Goal: Information Seeking & Learning: Learn about a topic

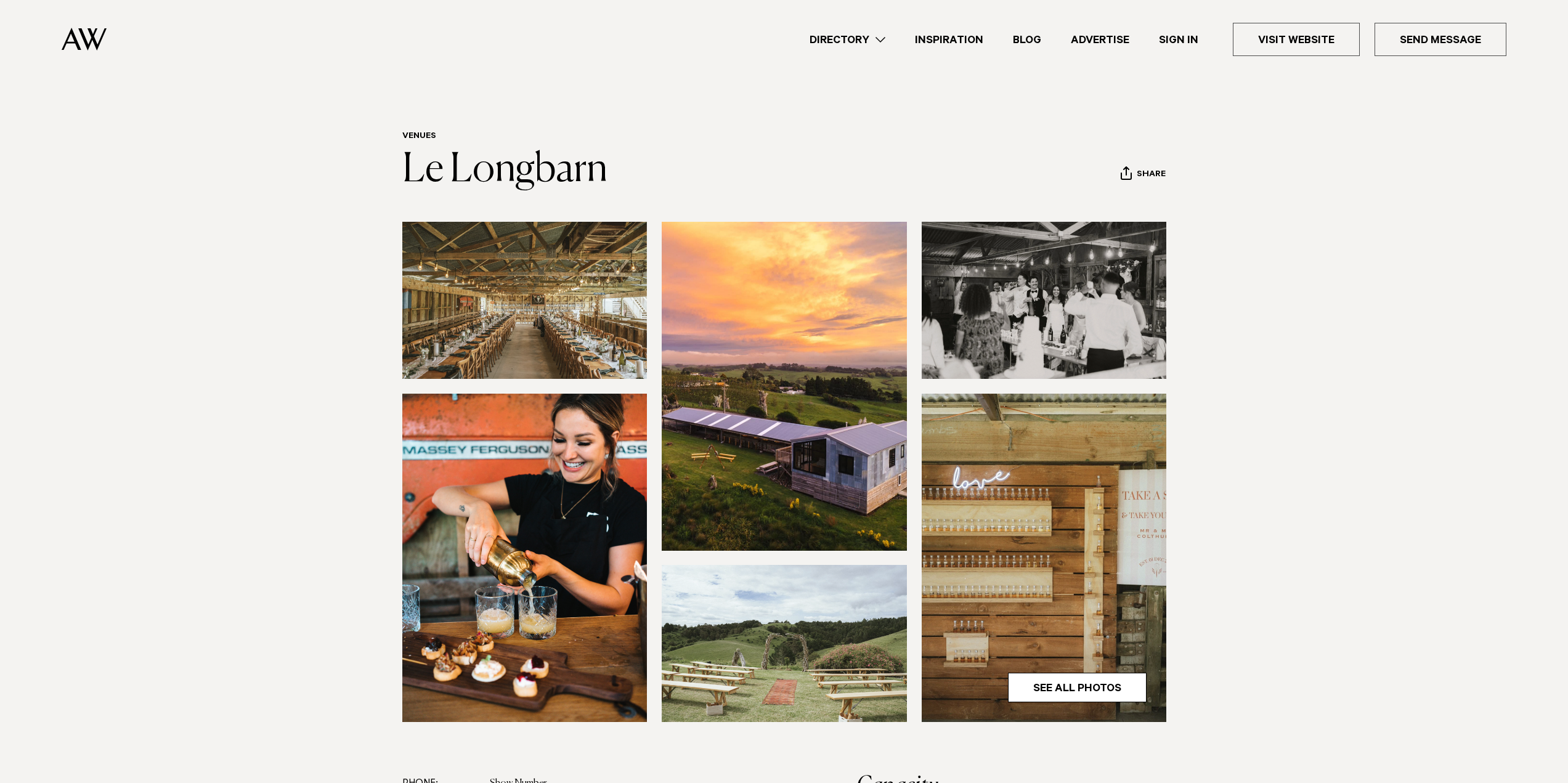
click at [499, 284] on img at bounding box center [524, 300] width 245 height 157
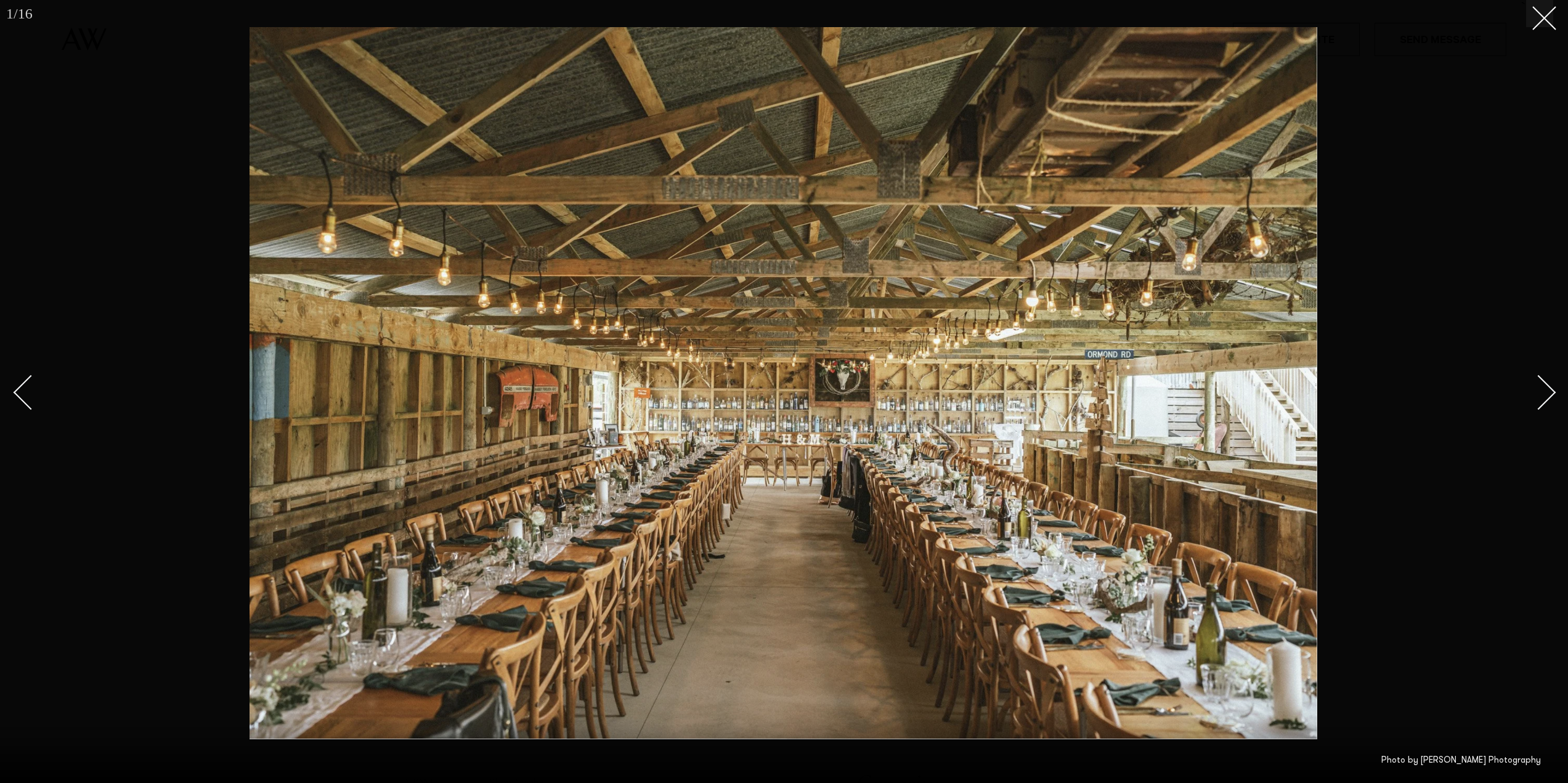
click at [1544, 393] on div "Next slide" at bounding box center [1538, 392] width 35 height 35
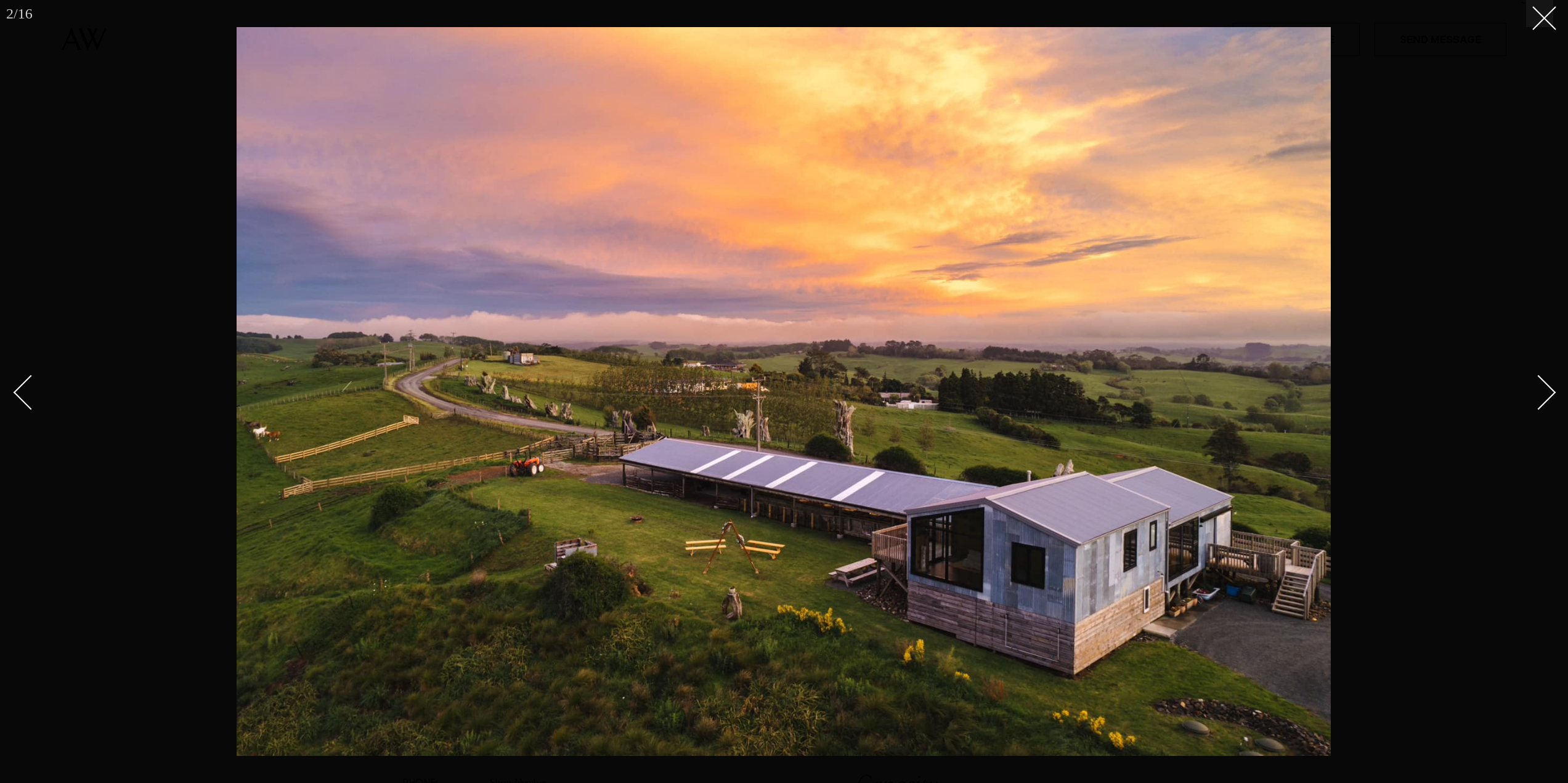
click at [1544, 393] on div "Next slide" at bounding box center [1538, 392] width 35 height 35
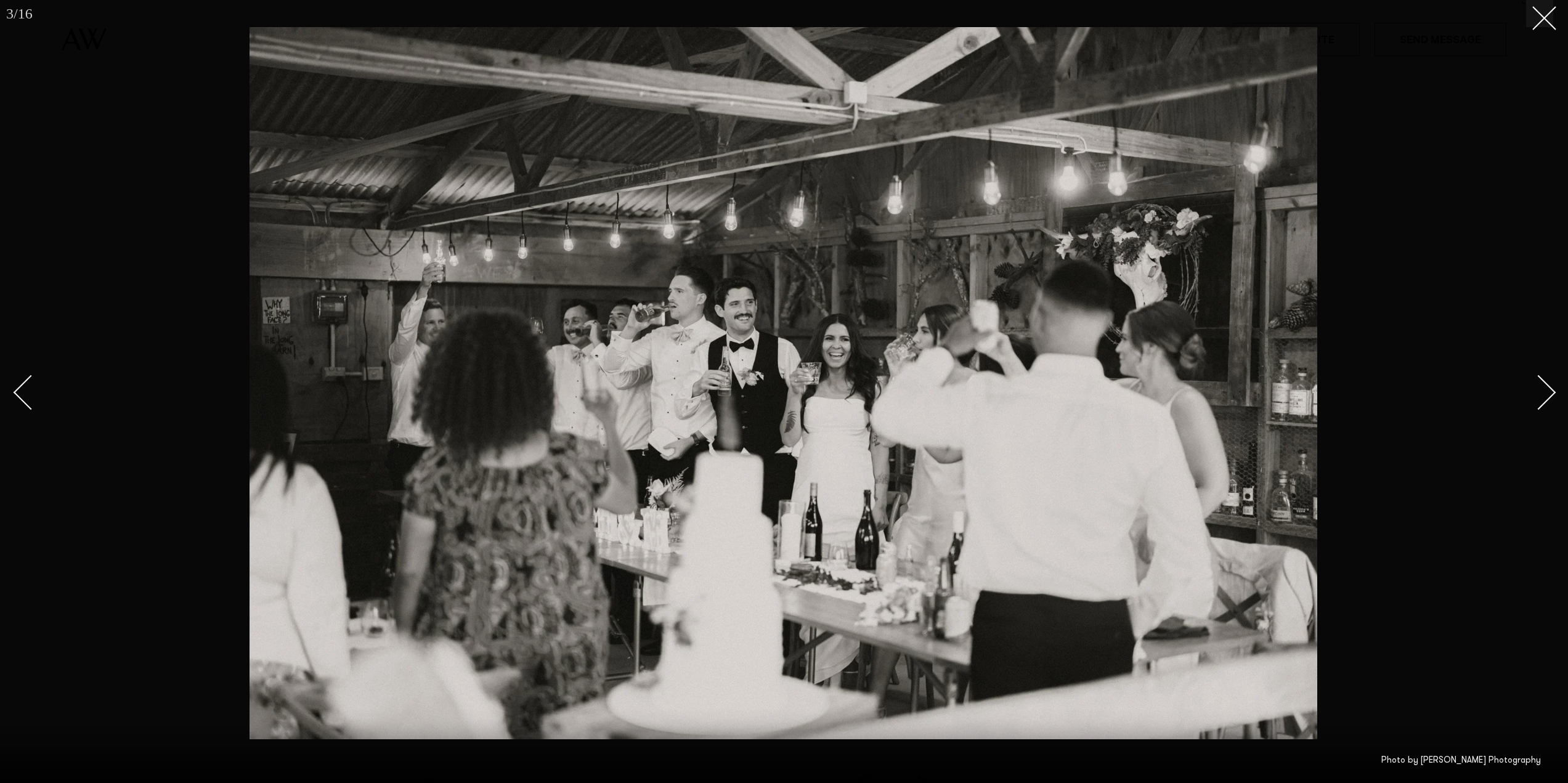
click at [1544, 393] on div "Next slide" at bounding box center [1538, 392] width 35 height 35
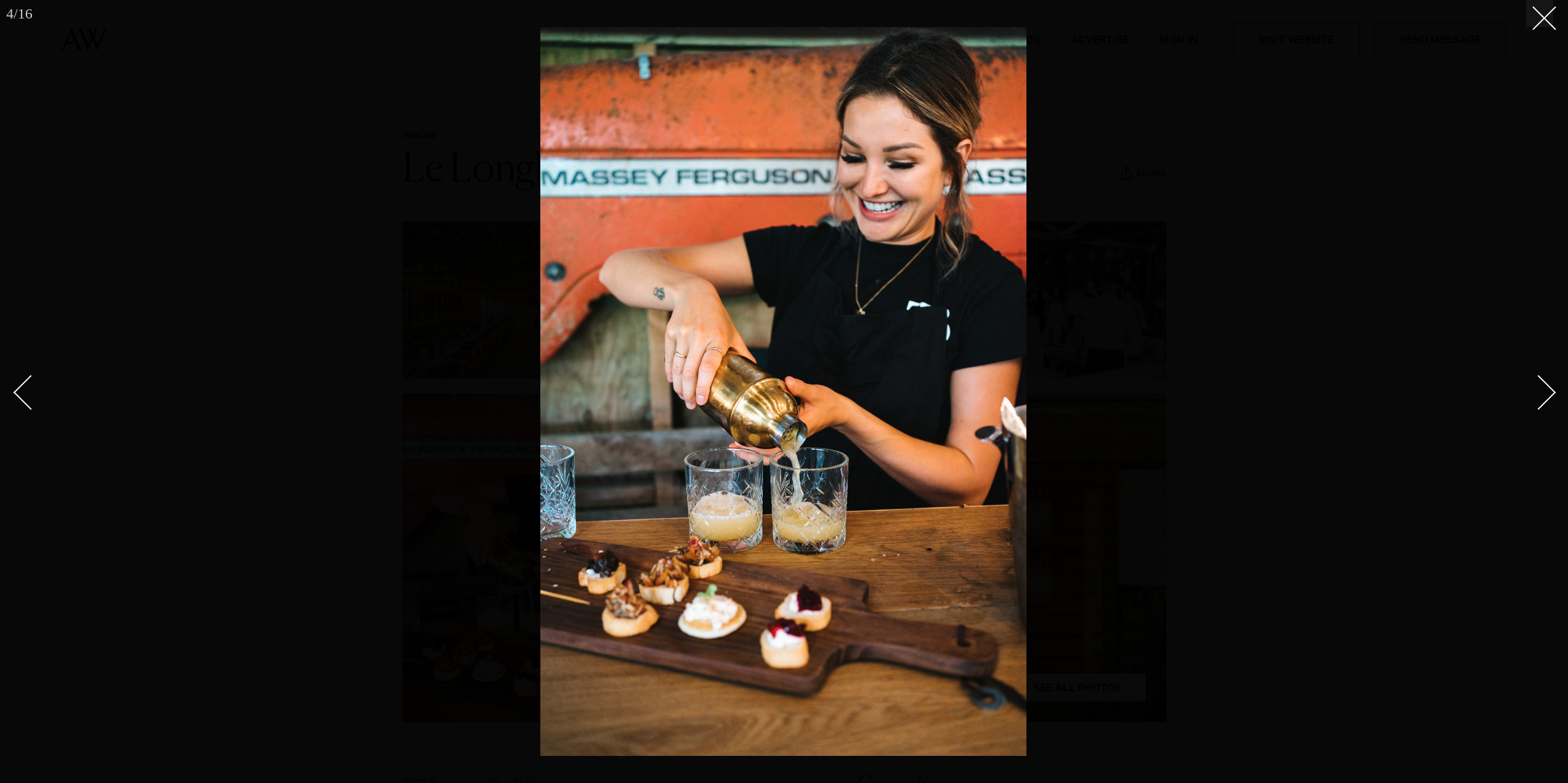
click at [1544, 393] on div "Next slide" at bounding box center [1538, 392] width 35 height 35
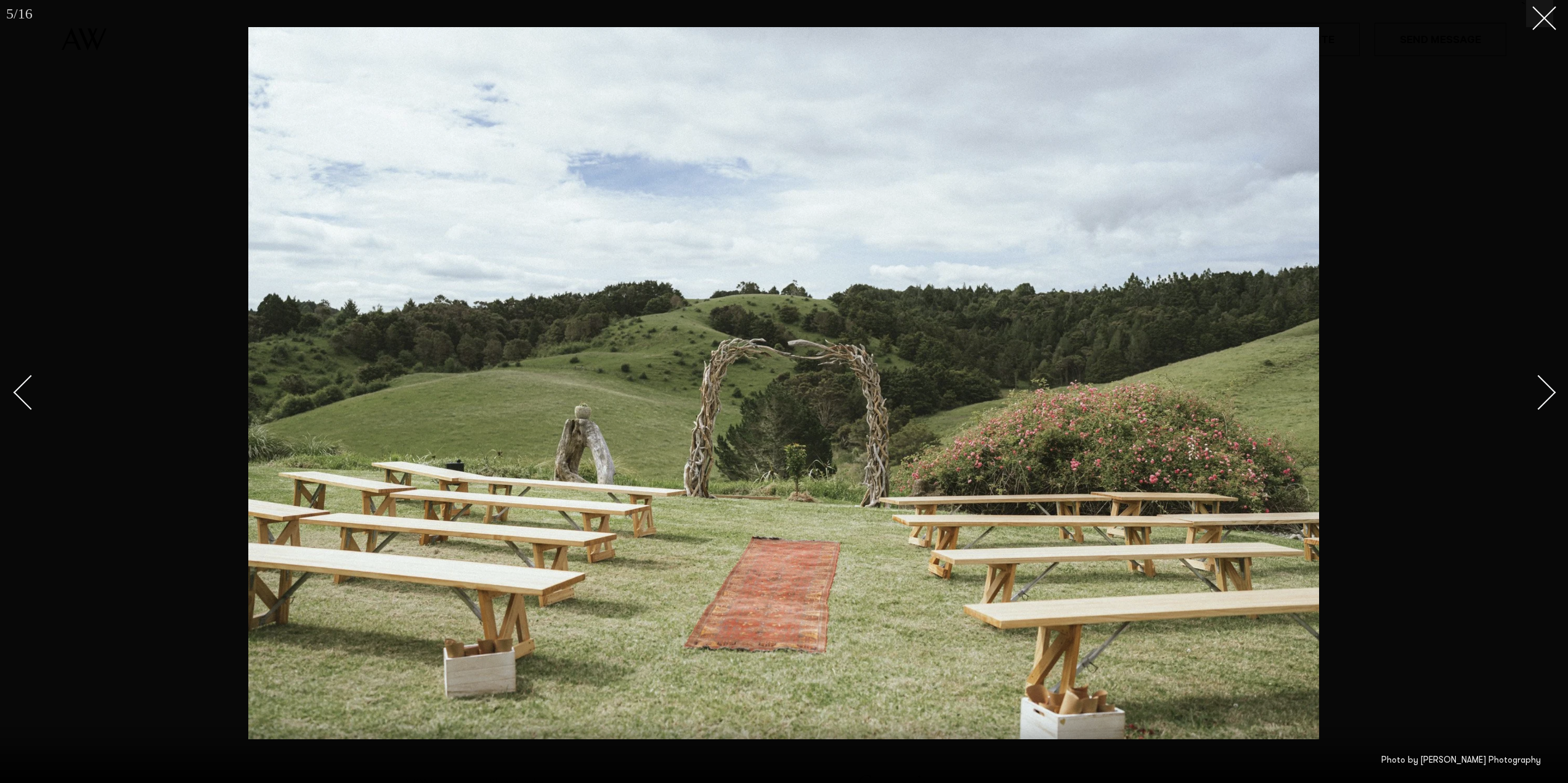
click at [1544, 393] on div "Next slide" at bounding box center [1538, 392] width 35 height 35
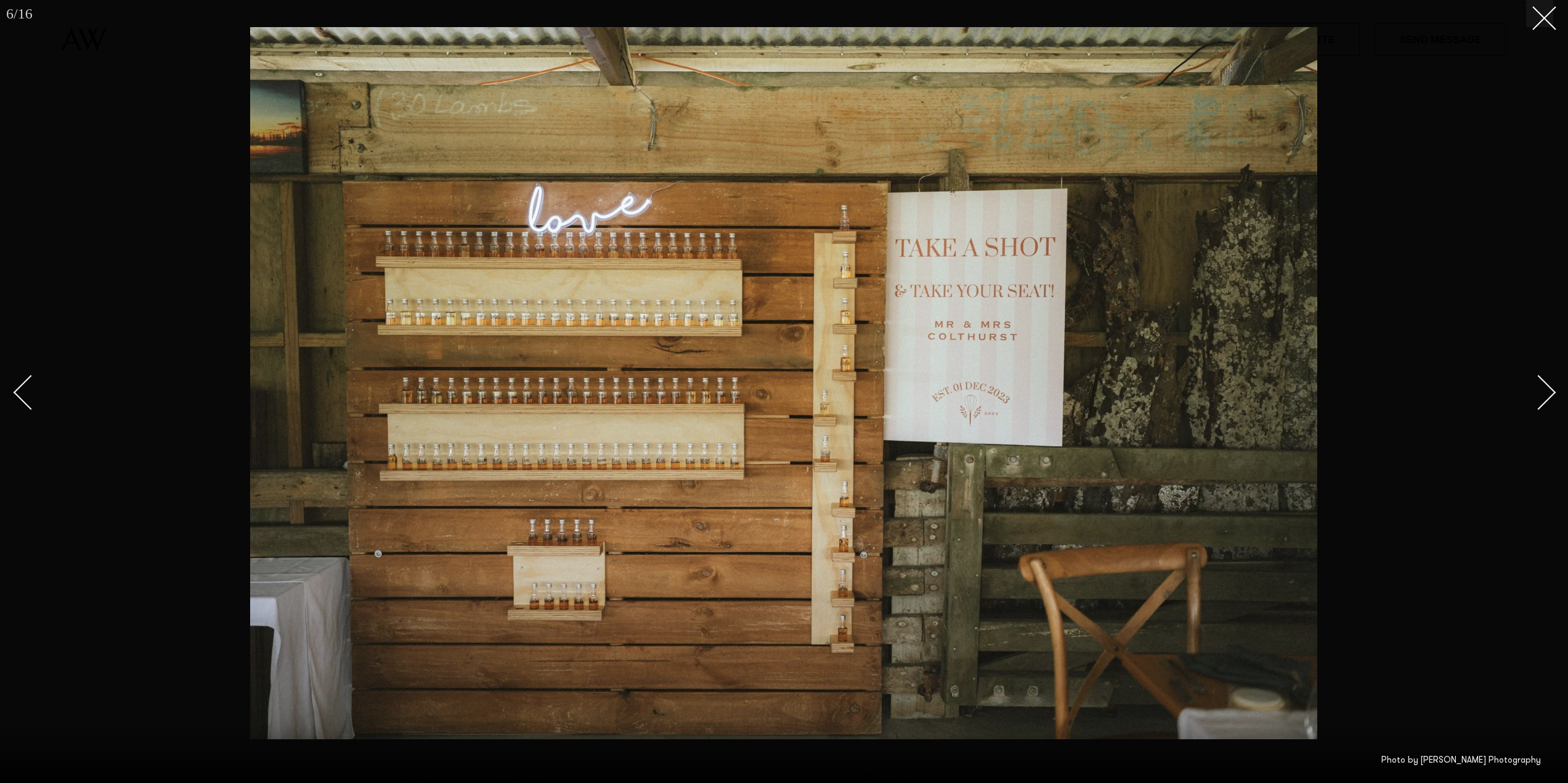
click at [1544, 393] on div "Next slide" at bounding box center [1538, 392] width 35 height 35
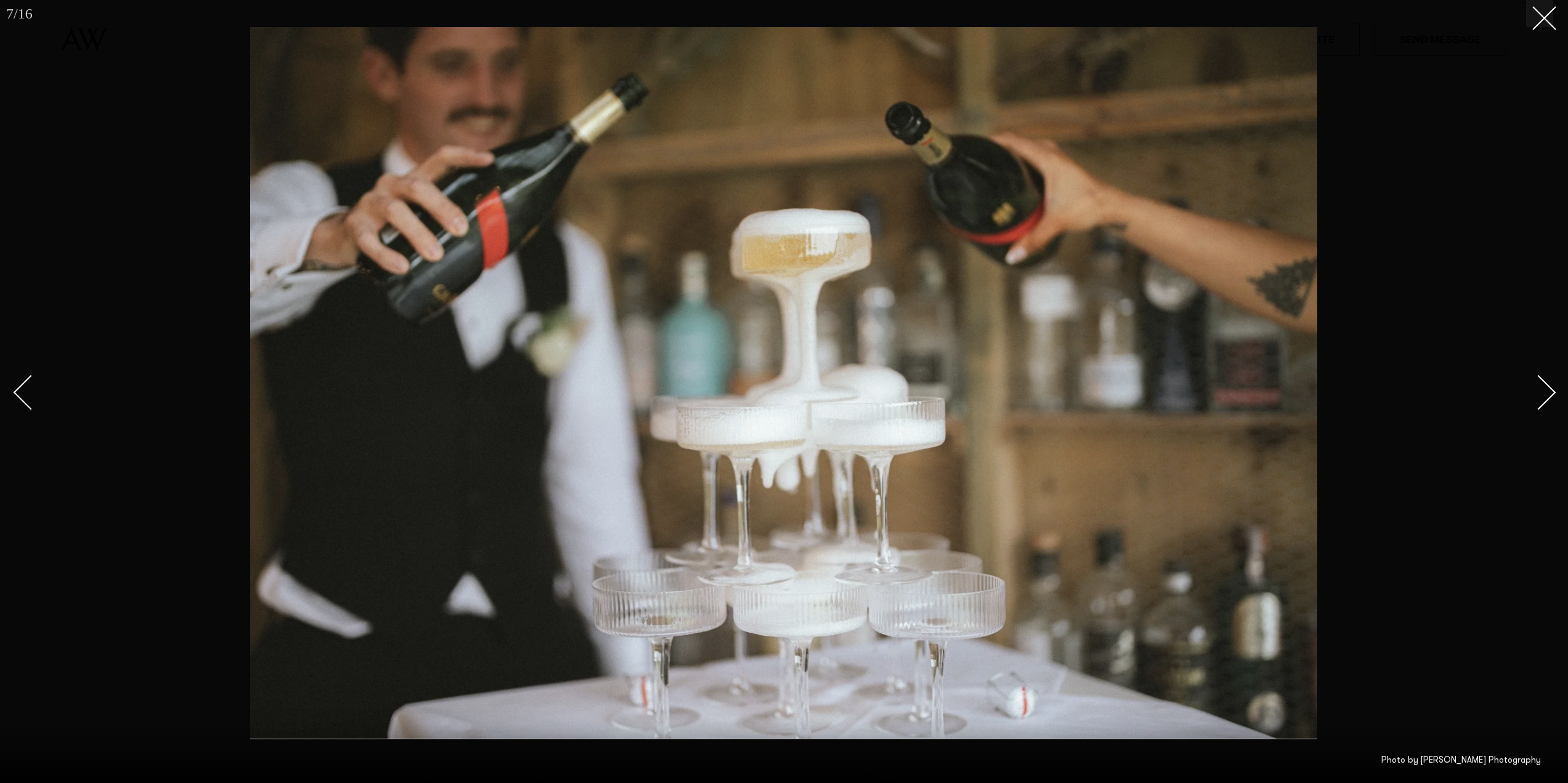
click at [1544, 393] on div "Next slide" at bounding box center [1538, 392] width 35 height 35
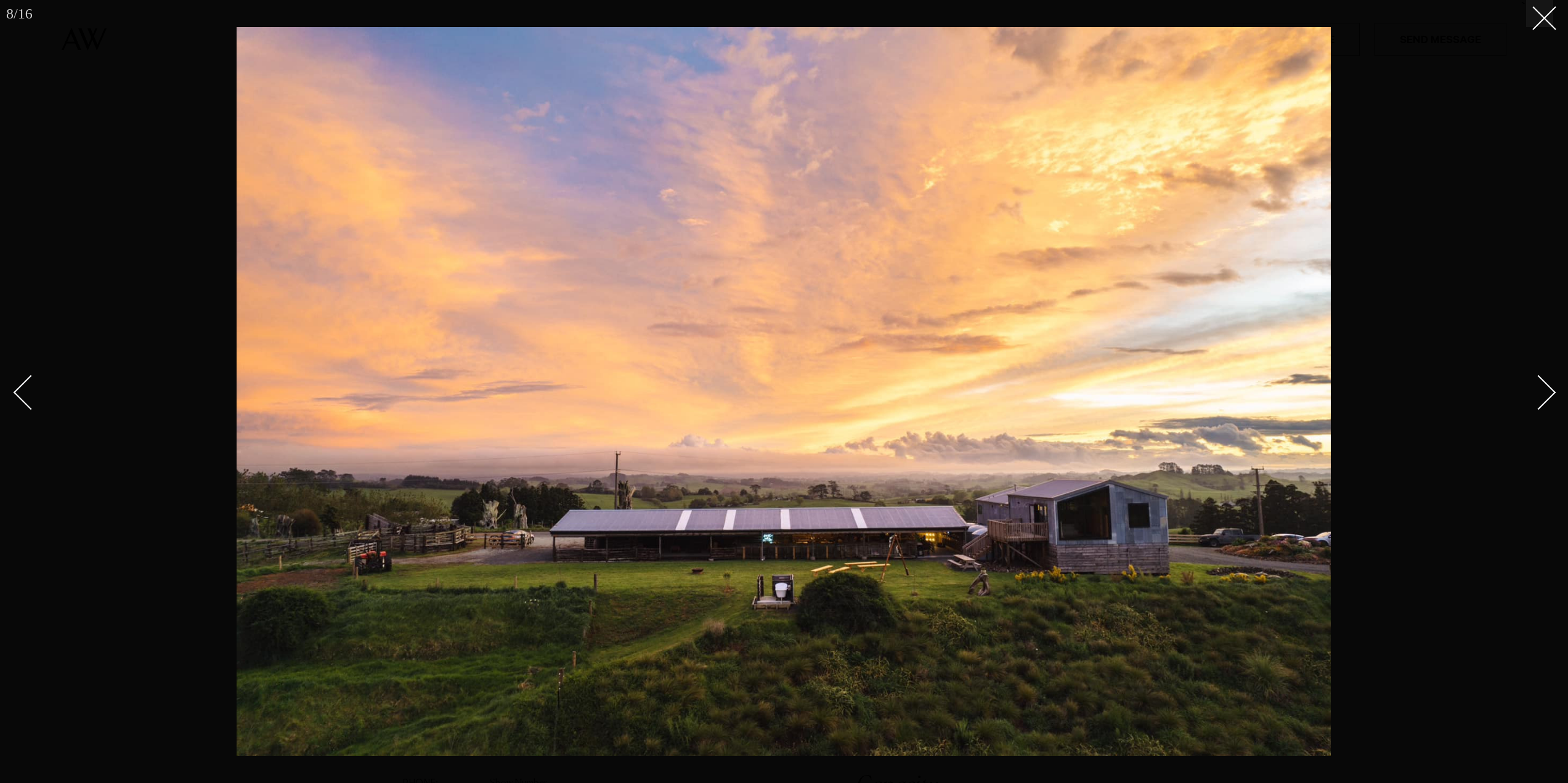
click at [1544, 393] on div "Next slide" at bounding box center [1538, 392] width 35 height 35
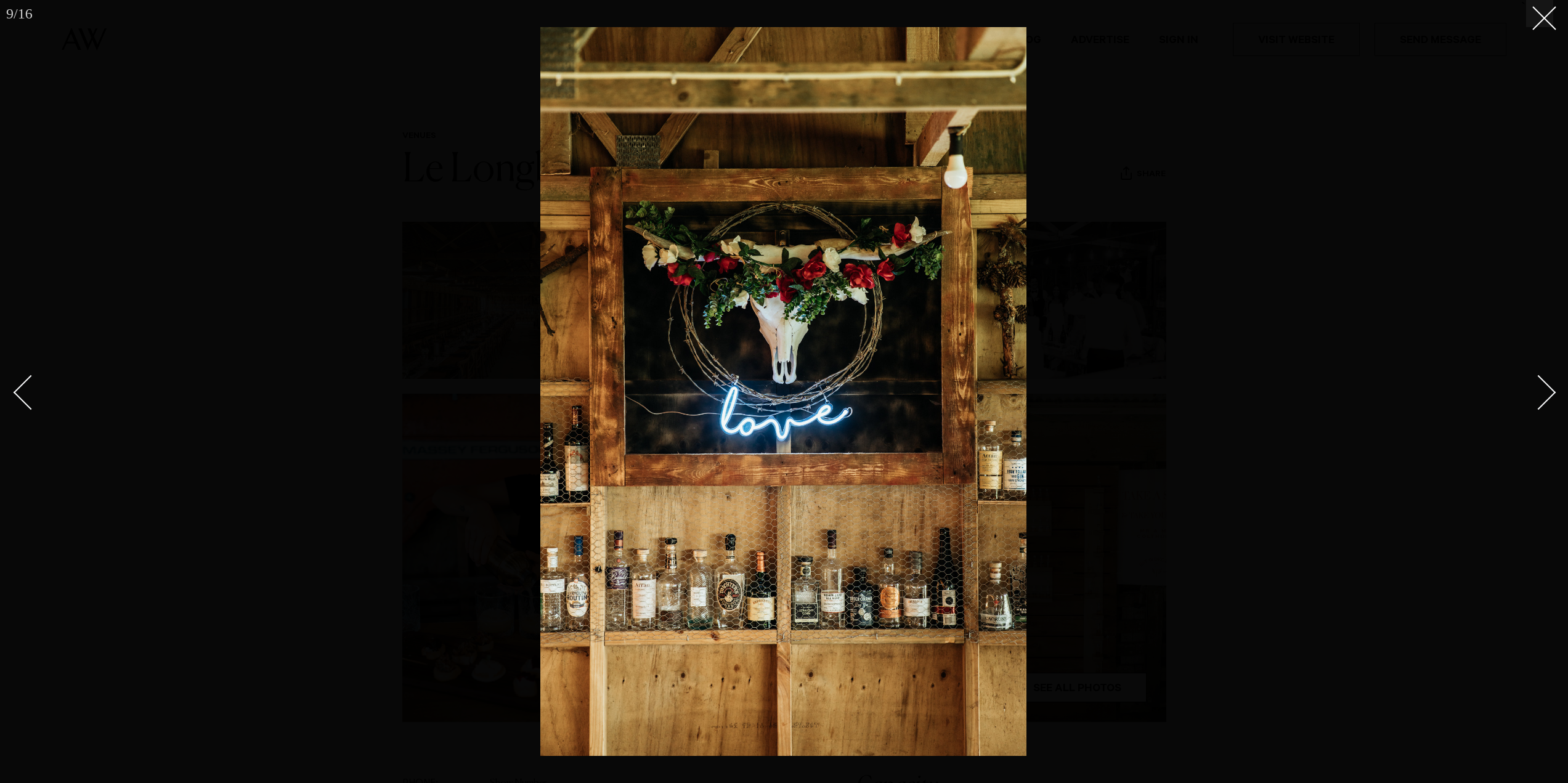
click at [1544, 393] on div "Next slide" at bounding box center [1538, 392] width 35 height 35
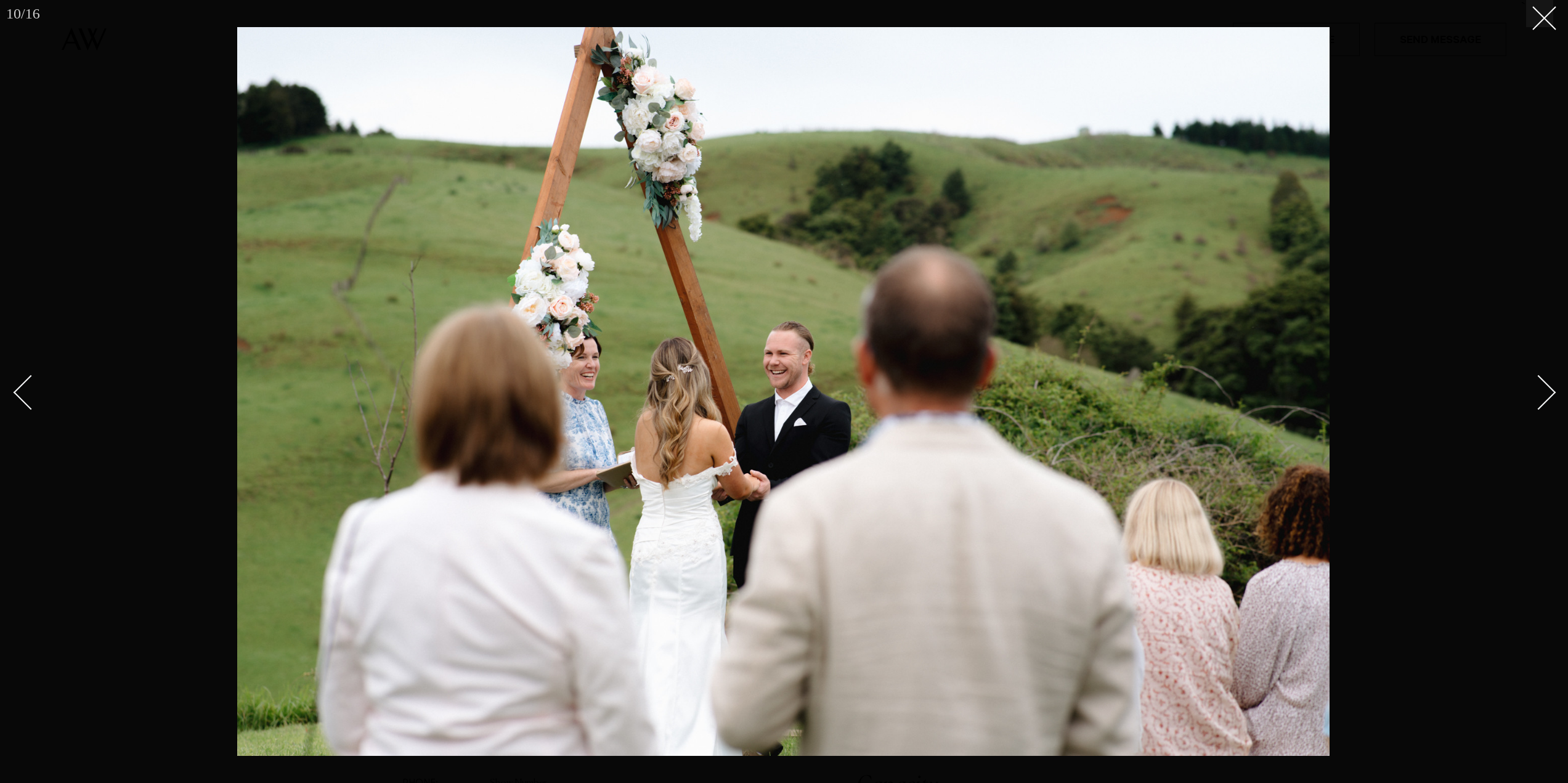
click at [1544, 393] on div "Next slide" at bounding box center [1538, 392] width 35 height 35
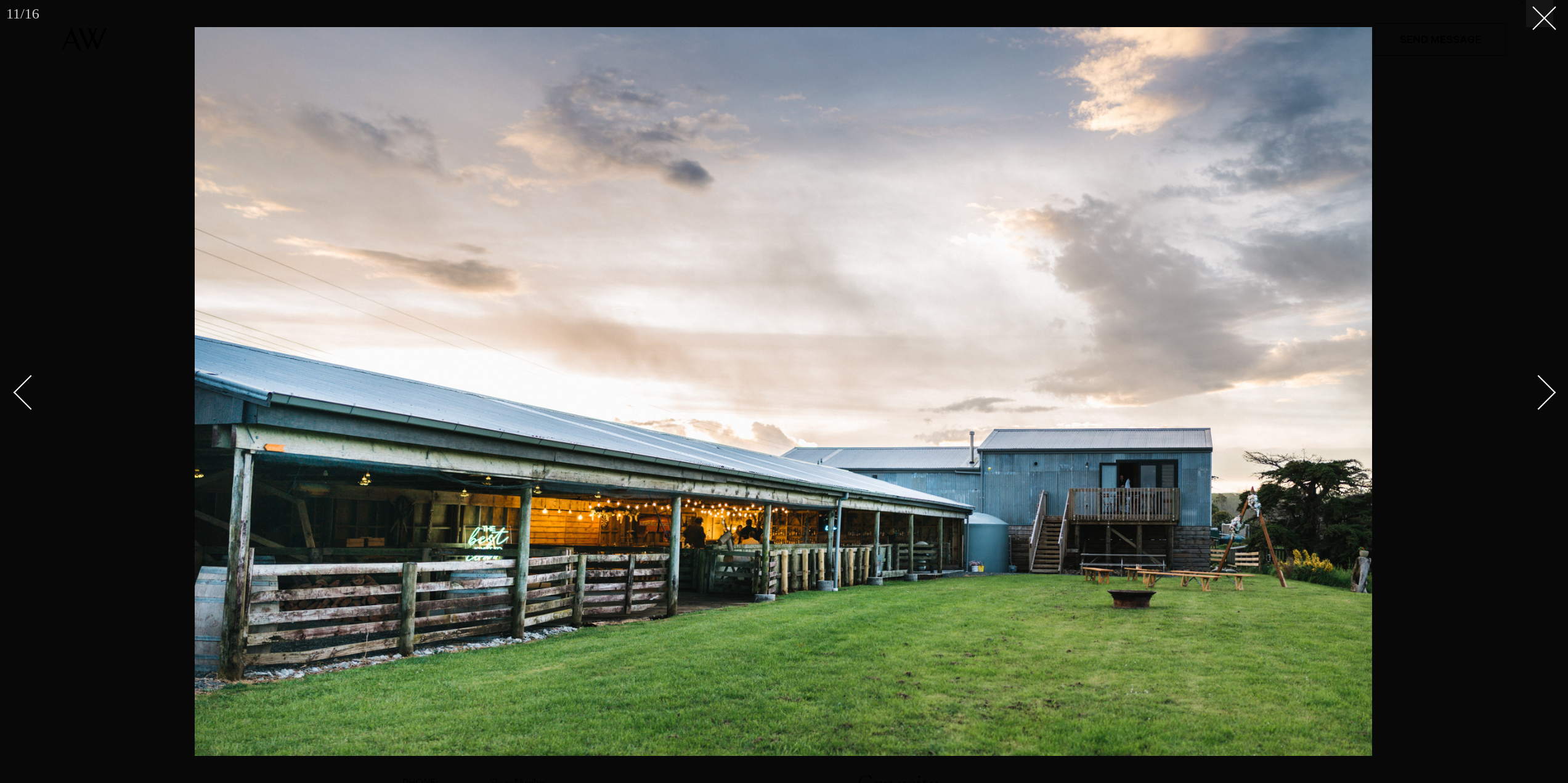
click at [1544, 393] on div "Next slide" at bounding box center [1538, 392] width 35 height 35
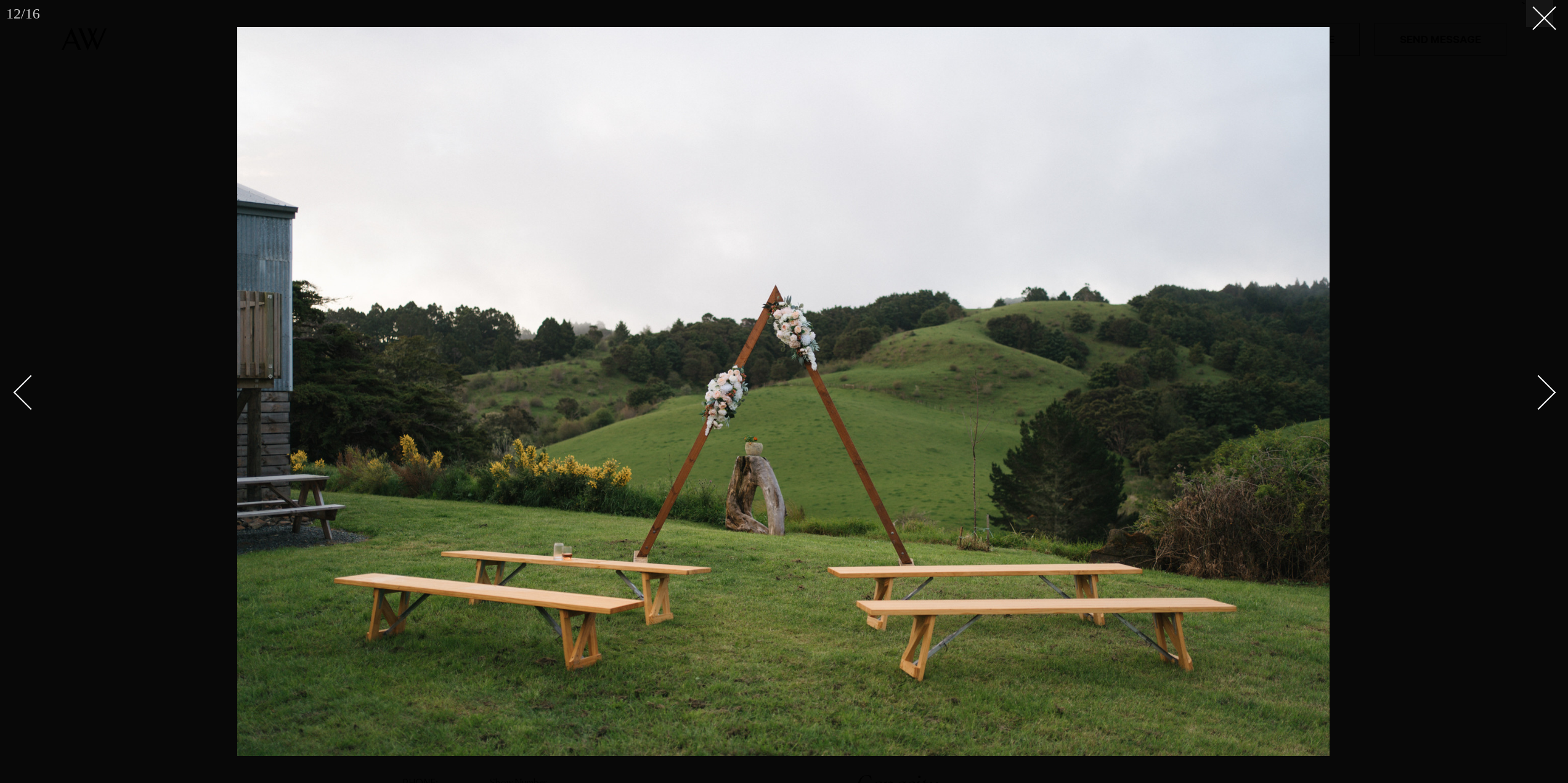
click at [1544, 393] on div "Next slide" at bounding box center [1538, 392] width 35 height 35
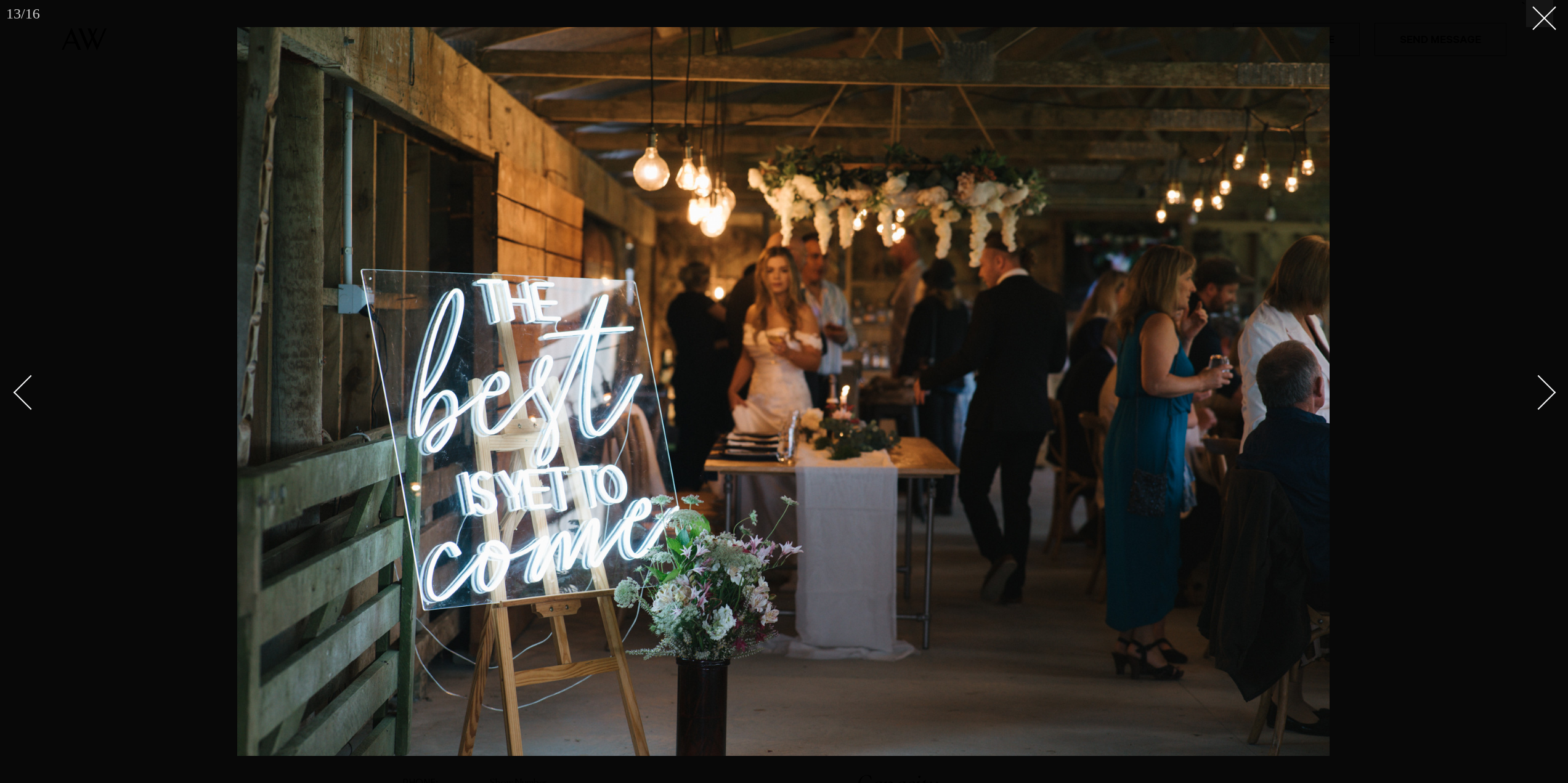
click at [1544, 393] on div "Next slide" at bounding box center [1538, 392] width 35 height 35
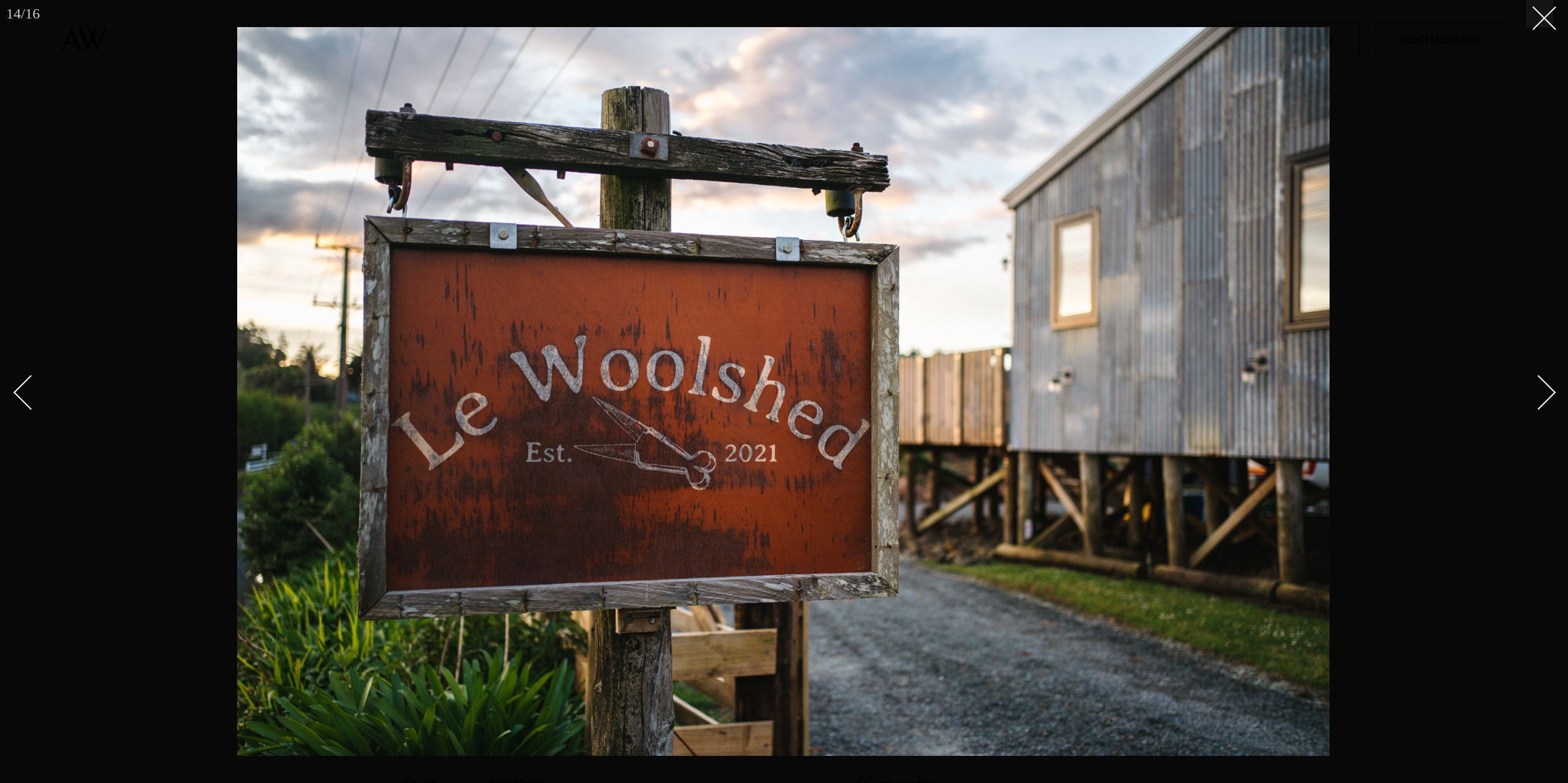
click at [1544, 393] on div "Next slide" at bounding box center [1538, 392] width 35 height 35
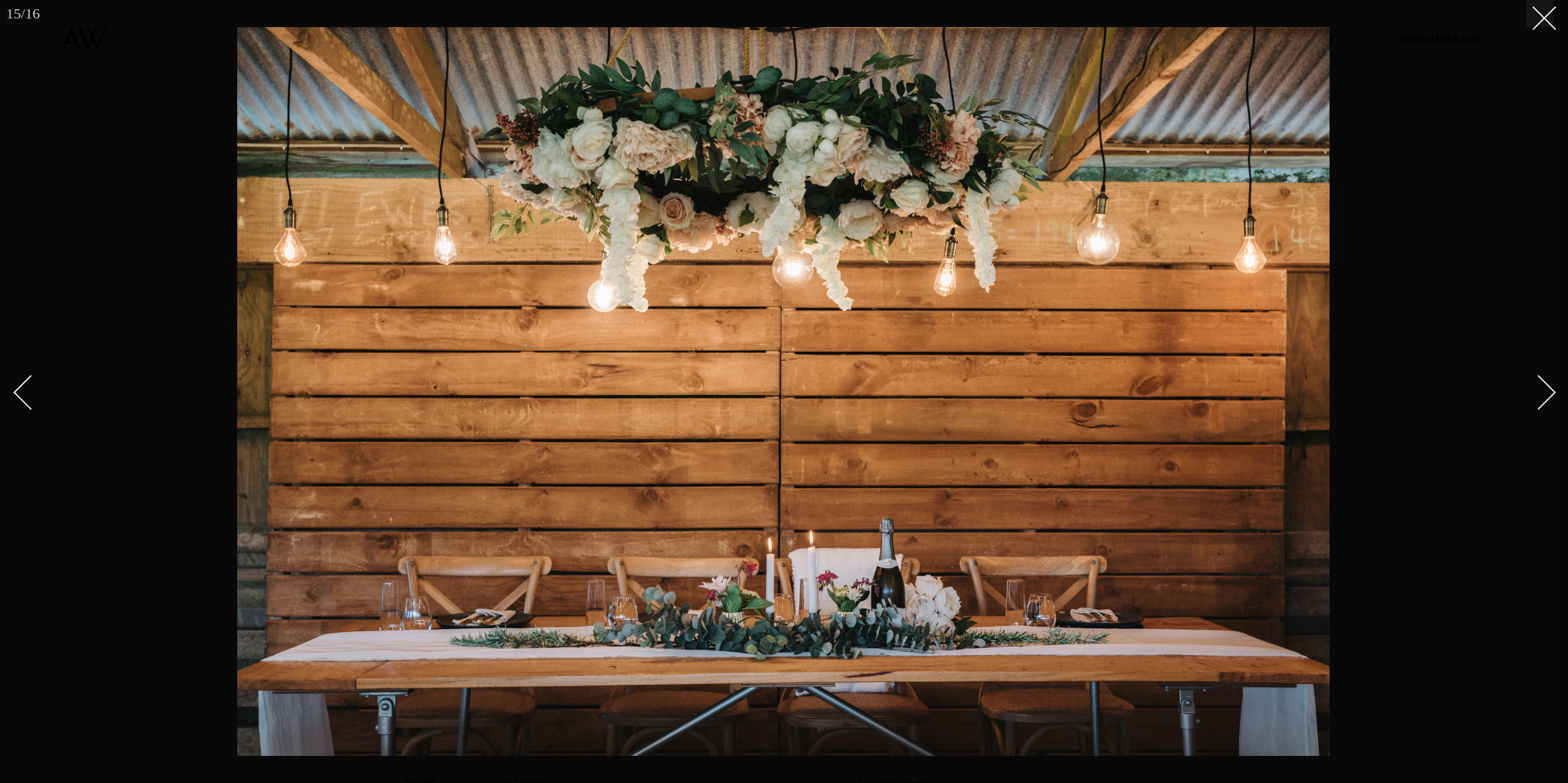
click at [1544, 393] on div "Next slide" at bounding box center [1538, 392] width 35 height 35
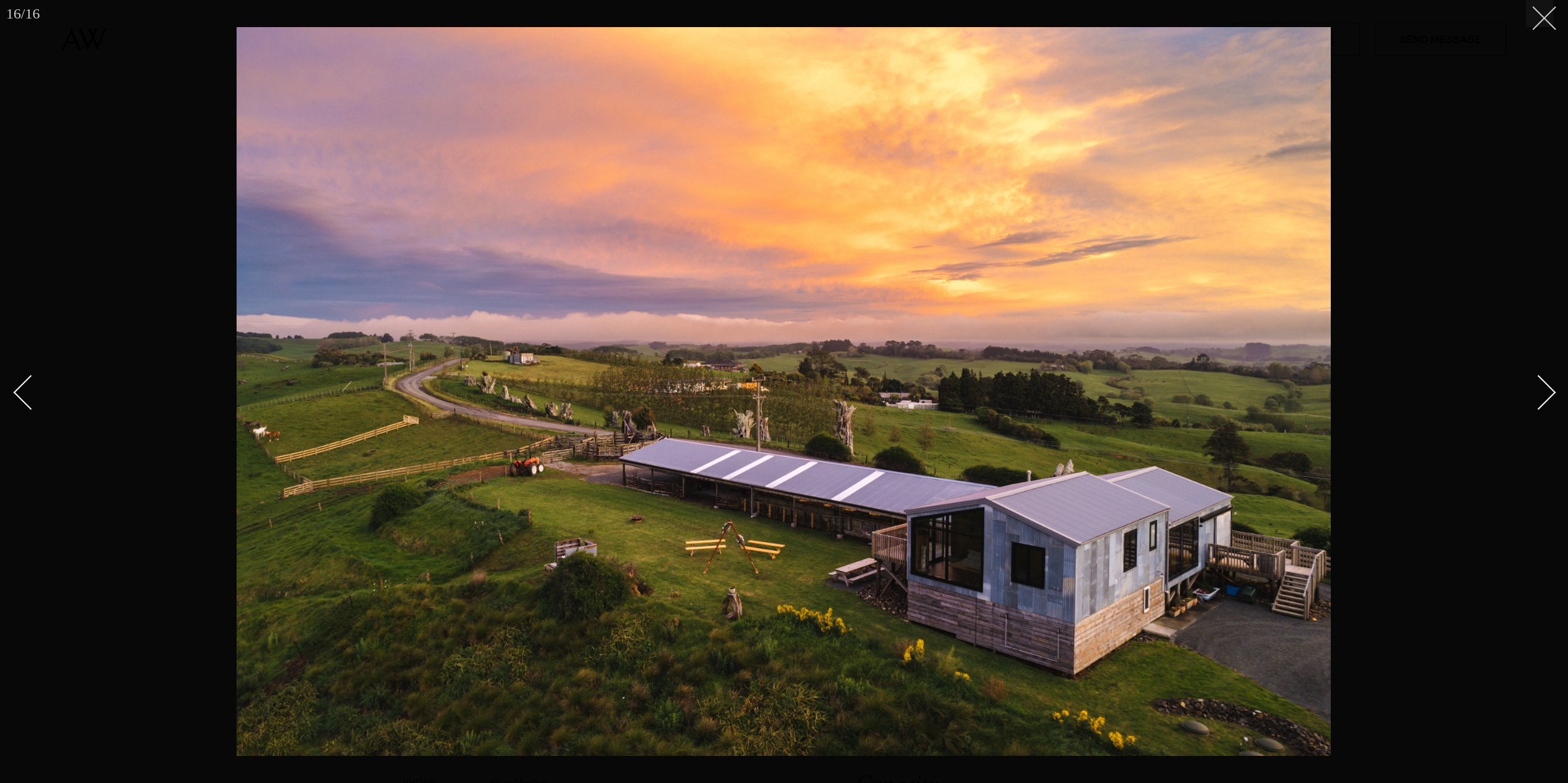
click at [1539, 18] on icon at bounding box center [1539, 13] width 15 height 15
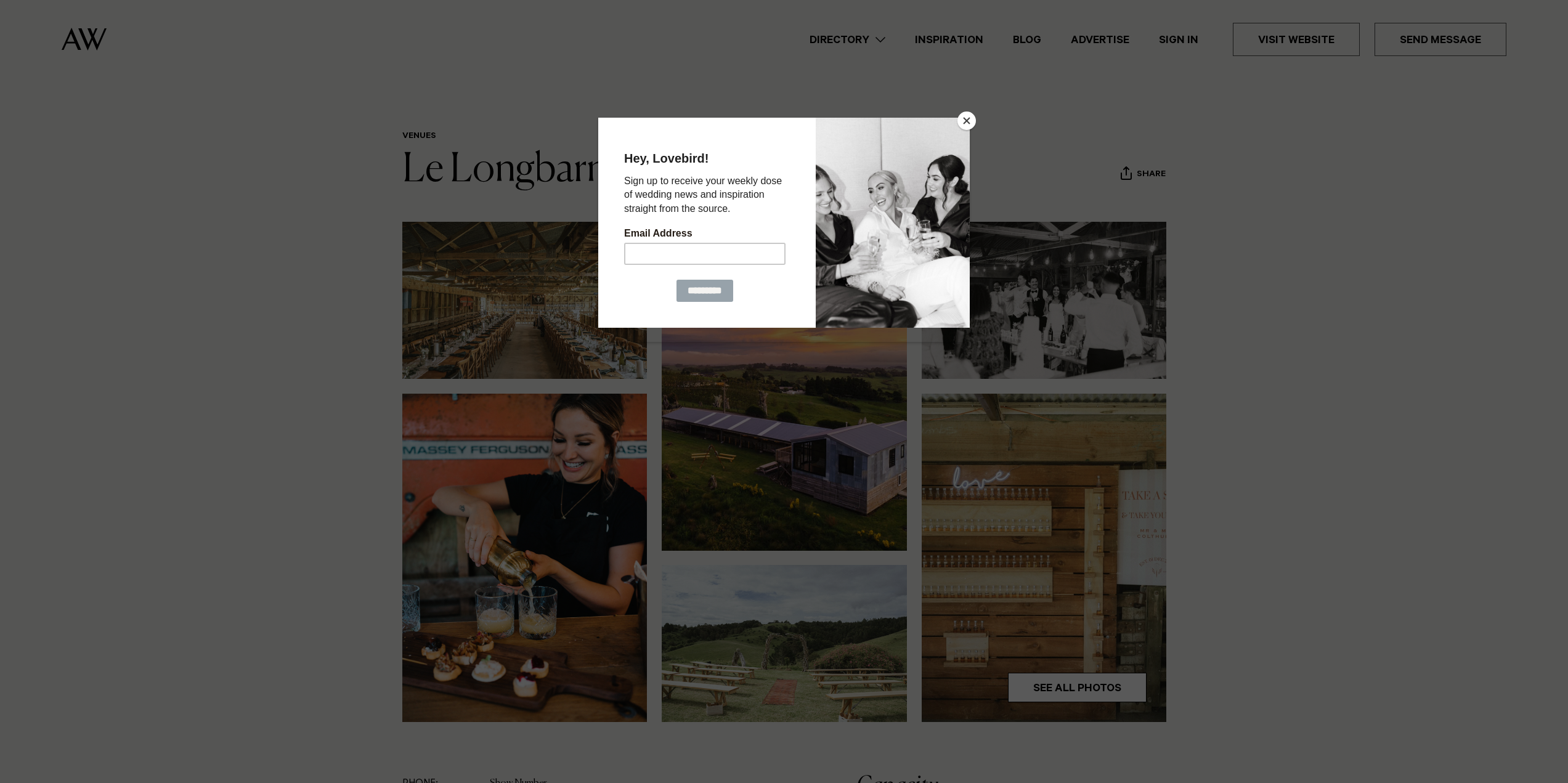
click at [963, 118] on button "Close" at bounding box center [966, 121] width 18 height 18
